Goal: Information Seeking & Learning: Learn about a topic

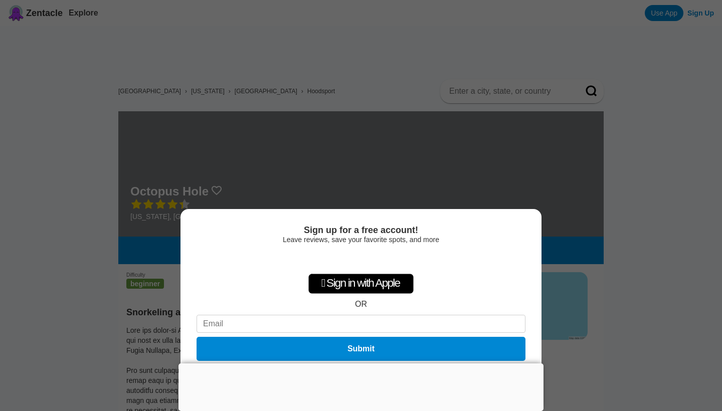
drag, startPoint x: 475, startPoint y: 219, endPoint x: 434, endPoint y: 166, distance: 66.4
click at [434, 166] on div "Sign up for a free account! Leave reviews, save your favorite spots, and more …" at bounding box center [361, 205] width 722 height 411
click at [605, 359] on div "Sign up for a free account! Leave reviews, save your favorite spots, and more …" at bounding box center [361, 205] width 722 height 411
click at [67, 147] on div "Sign up for a free account! Leave reviews, save your favorite spots, and more …" at bounding box center [361, 205] width 722 height 411
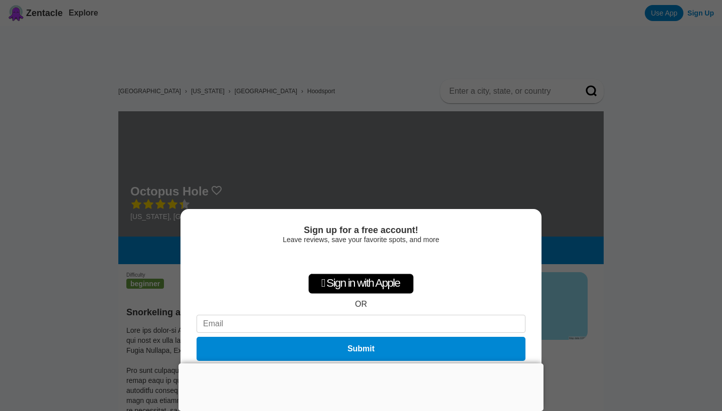
click at [410, 244] on div "Sign up for a free account! Leave reviews, save your favorite spots, and more …" at bounding box center [361, 310] width 361 height 202
click at [353, 257] on div "Sign in with Google. Opens in new tab" at bounding box center [361, 260] width 92 height 22
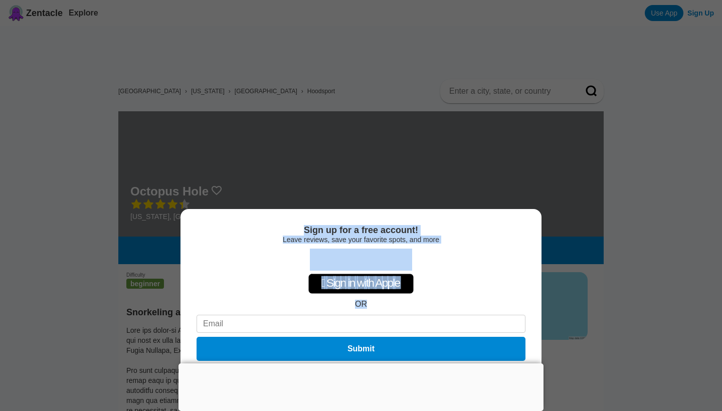
drag, startPoint x: 228, startPoint y: 277, endPoint x: 348, endPoint y: 69, distance: 239.7
click at [348, 69] on div "Sign up for a free account! Leave reviews, save your favorite spots, and more …" at bounding box center [361, 205] width 722 height 411
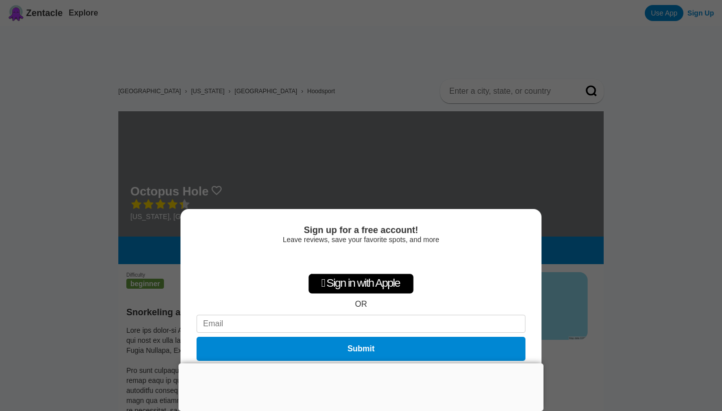
click at [72, 315] on div "Sign up for a free account! Leave reviews, save your favorite spots, and more …" at bounding box center [361, 205] width 722 height 411
click at [697, 112] on div "Sign up for a free account! Leave reviews, save your favorite spots, and more …" at bounding box center [361, 205] width 722 height 411
click at [364, 286] on div " Sign in with Apple" at bounding box center [360, 284] width 105 height 20
click at [477, 275] on div " Sign in with Apple OR Submit" at bounding box center [361, 307] width 329 height 115
click at [358, 364] on div at bounding box center [361, 364] width 365 height 0
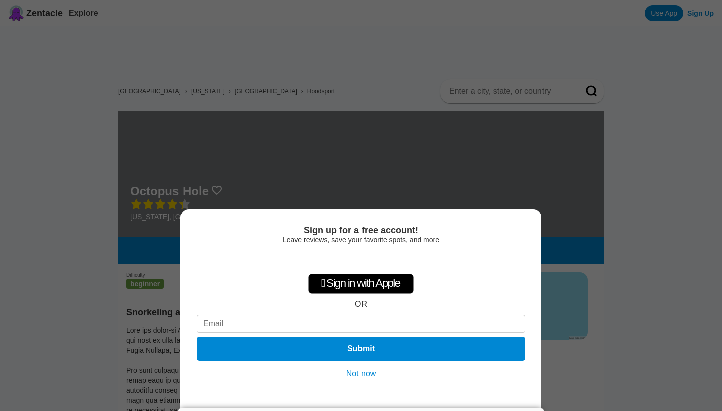
click at [366, 374] on button "Not now" at bounding box center [362, 374] width 36 height 10
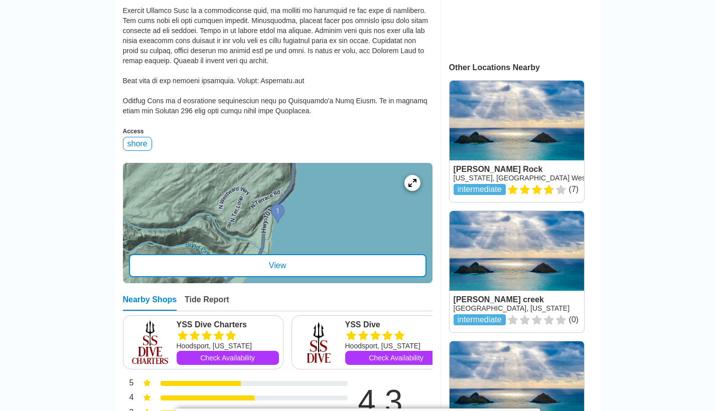
scroll to position [451, 0]
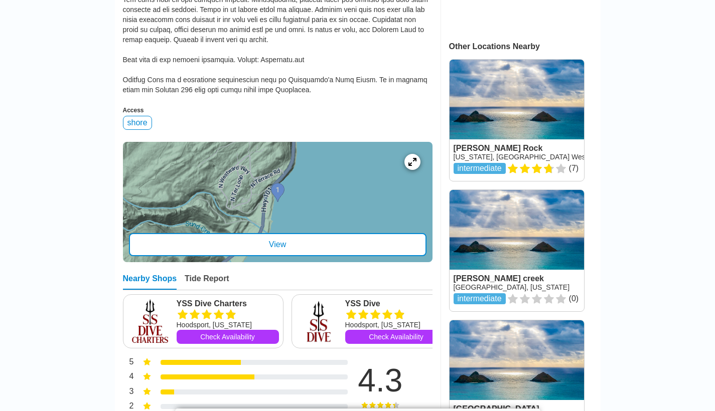
click at [272, 245] on div "View" at bounding box center [277, 244] width 297 height 23
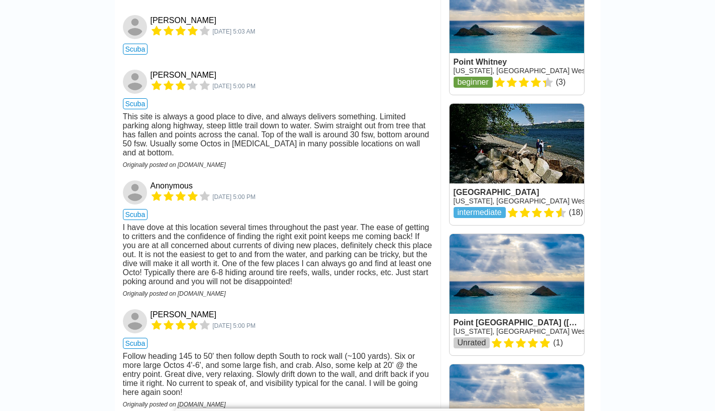
scroll to position [153, 0]
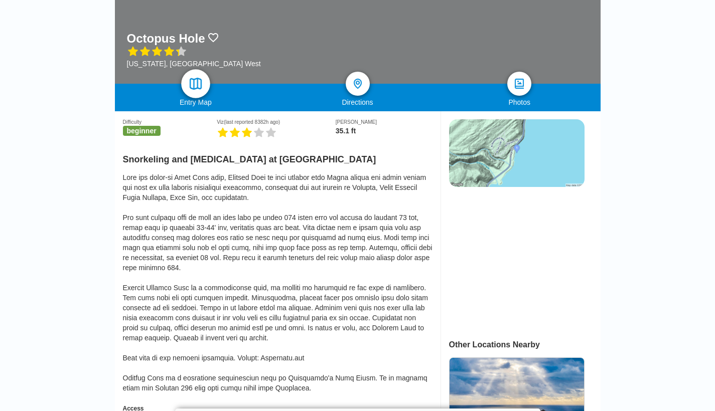
click at [199, 82] on img at bounding box center [195, 84] width 15 height 15
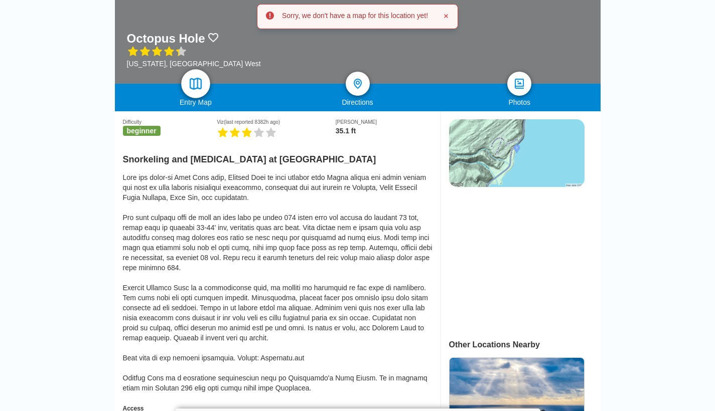
scroll to position [0, 0]
